Goal: Register for event/course

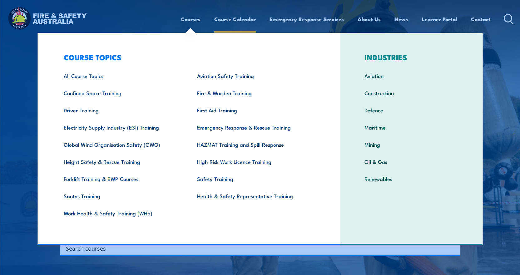
click at [243, 20] on link "Course Calendar" at bounding box center [235, 19] width 42 height 17
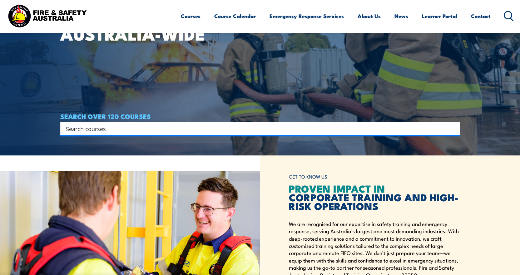
scroll to position [125, 0]
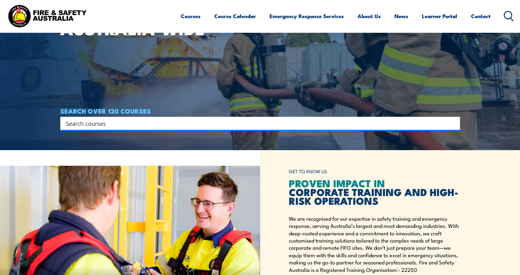
click at [125, 126] on input "Search input" at bounding box center [256, 123] width 381 height 9
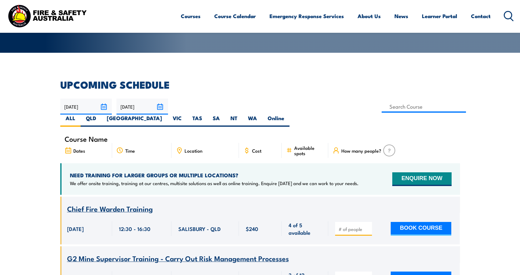
scroll to position [94, 0]
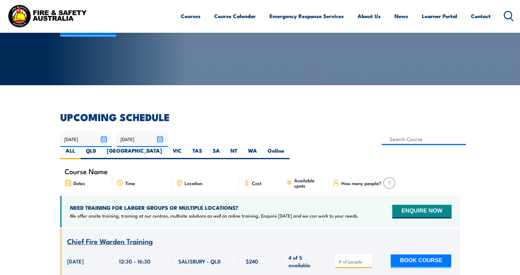
click at [101, 141] on input "27/08/2025" at bounding box center [86, 139] width 52 height 16
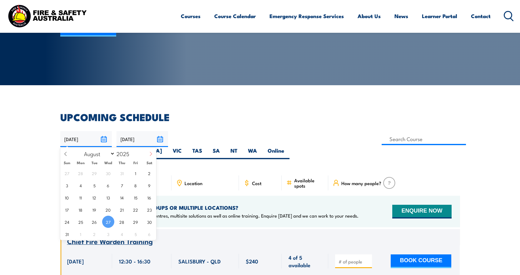
click at [151, 153] on icon at bounding box center [151, 154] width 4 height 4
select select "8"
click at [85, 208] on span "22" at bounding box center [81, 210] width 12 height 12
type input "22/09/2025"
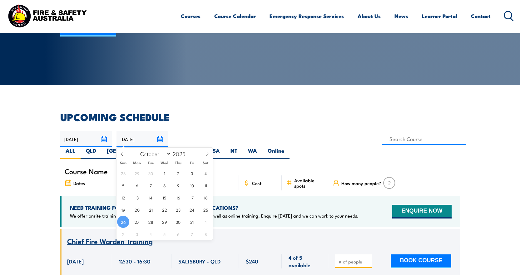
click at [158, 139] on input "26/10/2025" at bounding box center [143, 139] width 52 height 16
click at [123, 152] on icon at bounding box center [122, 154] width 4 height 4
select select "8"
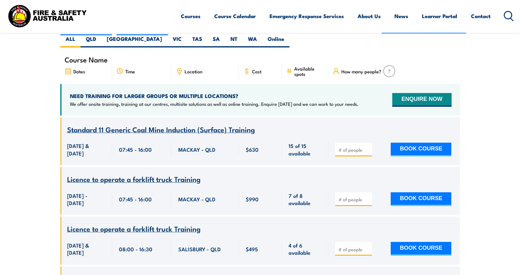
scroll to position [113, 0]
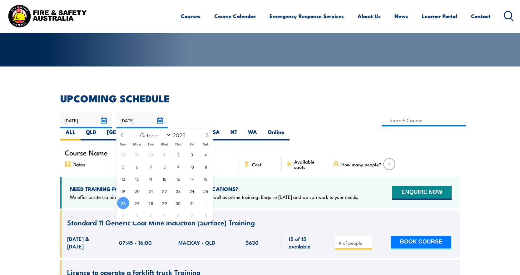
click at [155, 121] on input "26/10/2025" at bounding box center [143, 121] width 52 height 16
click at [124, 133] on span at bounding box center [122, 137] width 11 height 17
select select "8"
click at [138, 189] on span "22" at bounding box center [137, 191] width 12 height 12
type input "22/09/2025"
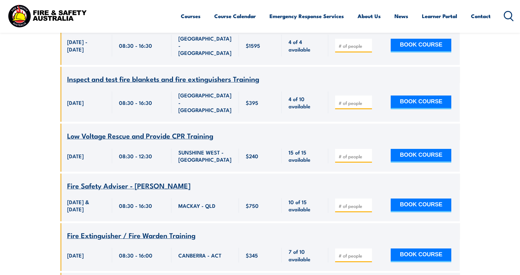
scroll to position [706, 0]
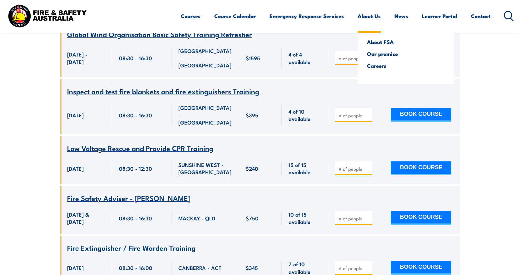
click at [370, 16] on link "About Us" at bounding box center [369, 16] width 23 height 17
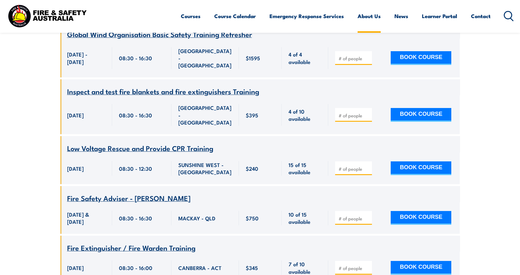
click at [368, 17] on link "About Us" at bounding box center [369, 16] width 23 height 17
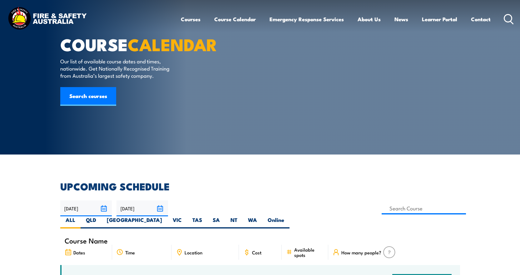
scroll to position [0, 0]
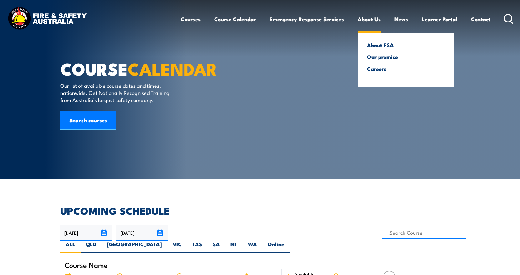
click at [372, 15] on link "About Us" at bounding box center [369, 19] width 23 height 17
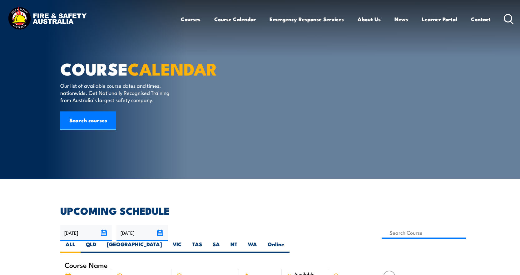
drag, startPoint x: 388, startPoint y: 20, endPoint x: 383, endPoint y: 18, distance: 4.8
click at [387, 20] on ul "Courses Course Calendar Emergency Response Services Services Overview Emergency…" at bounding box center [336, 19] width 310 height 17
click at [374, 16] on link "About Us" at bounding box center [369, 19] width 23 height 17
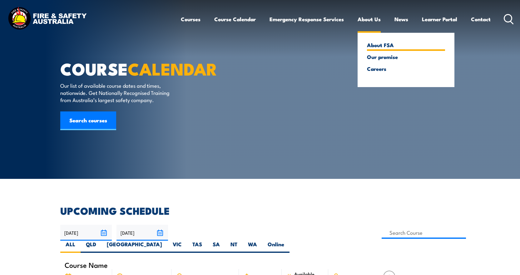
click at [377, 43] on link "About FSA" at bounding box center [406, 45] width 78 height 6
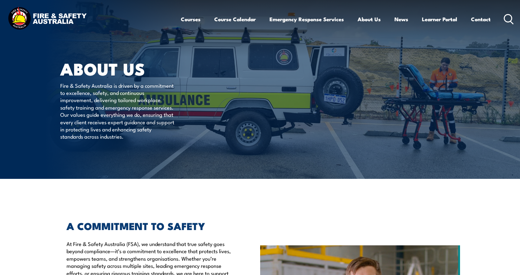
click at [511, 15] on circle at bounding box center [509, 18] width 8 height 8
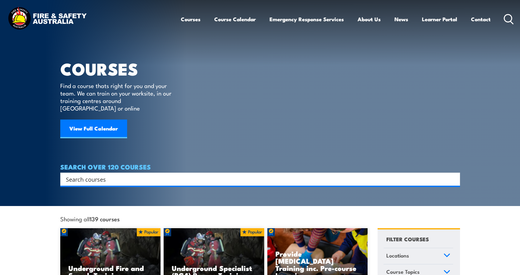
click at [163, 175] on input "Search input" at bounding box center [256, 179] width 381 height 9
type input "abn"
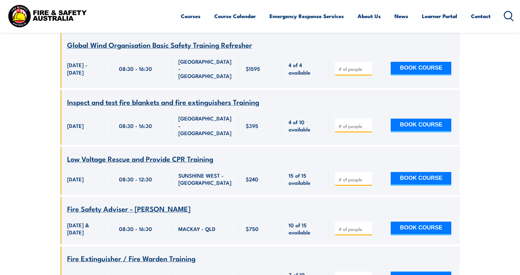
scroll to position [656, 0]
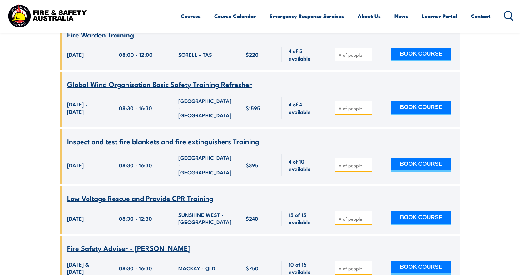
click at [361, 169] on input "number" at bounding box center [354, 166] width 31 height 6
type input "1"
click at [413, 172] on button "BOOK COURSE" at bounding box center [421, 165] width 61 height 14
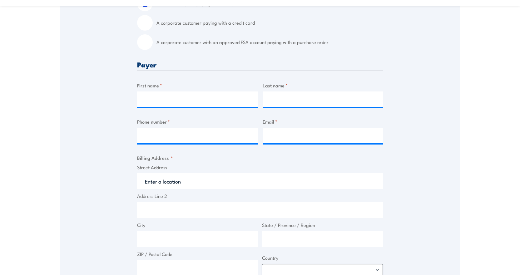
scroll to position [94, 0]
